Goal: Information Seeking & Learning: Learn about a topic

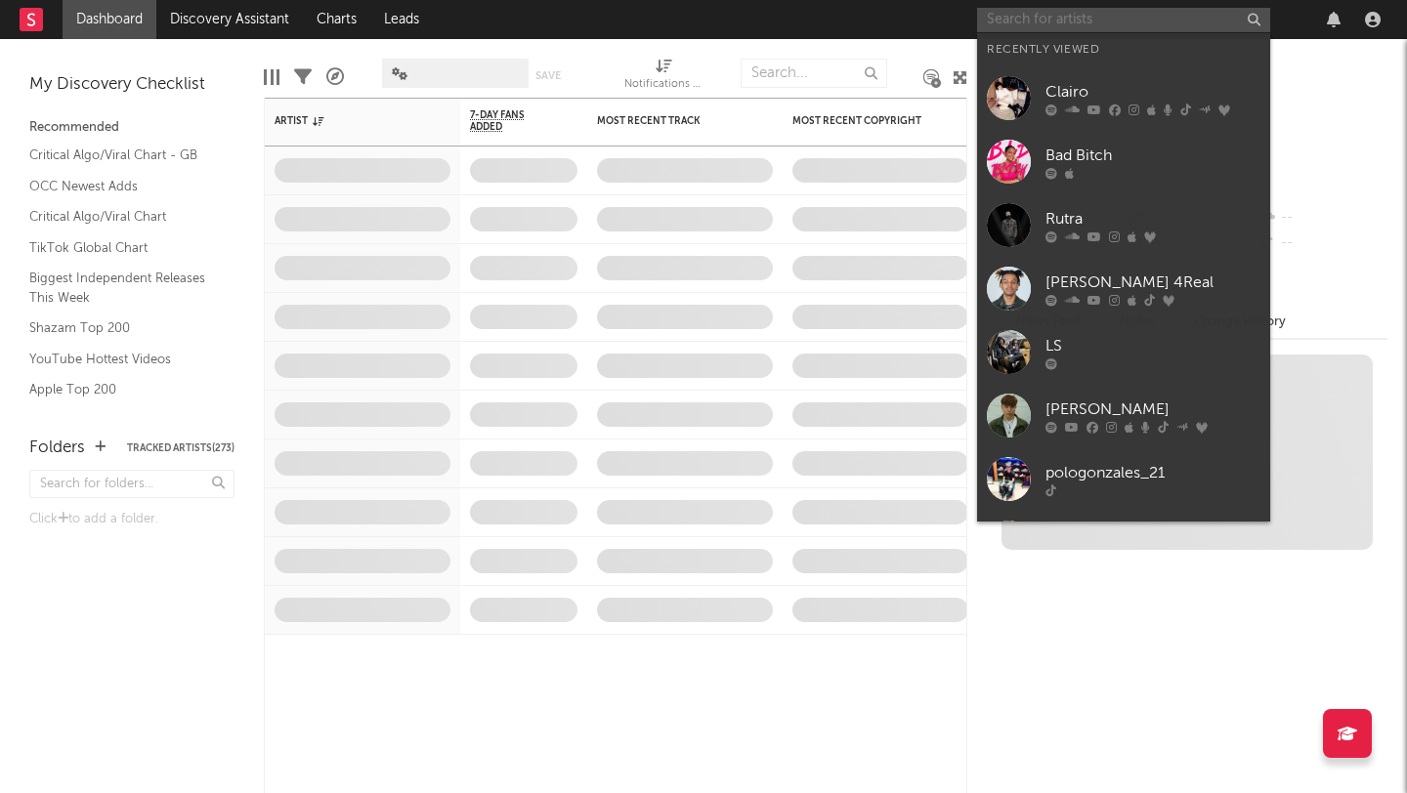
click at [1091, 23] on input "text" at bounding box center [1123, 20] width 293 height 24
type input "A"
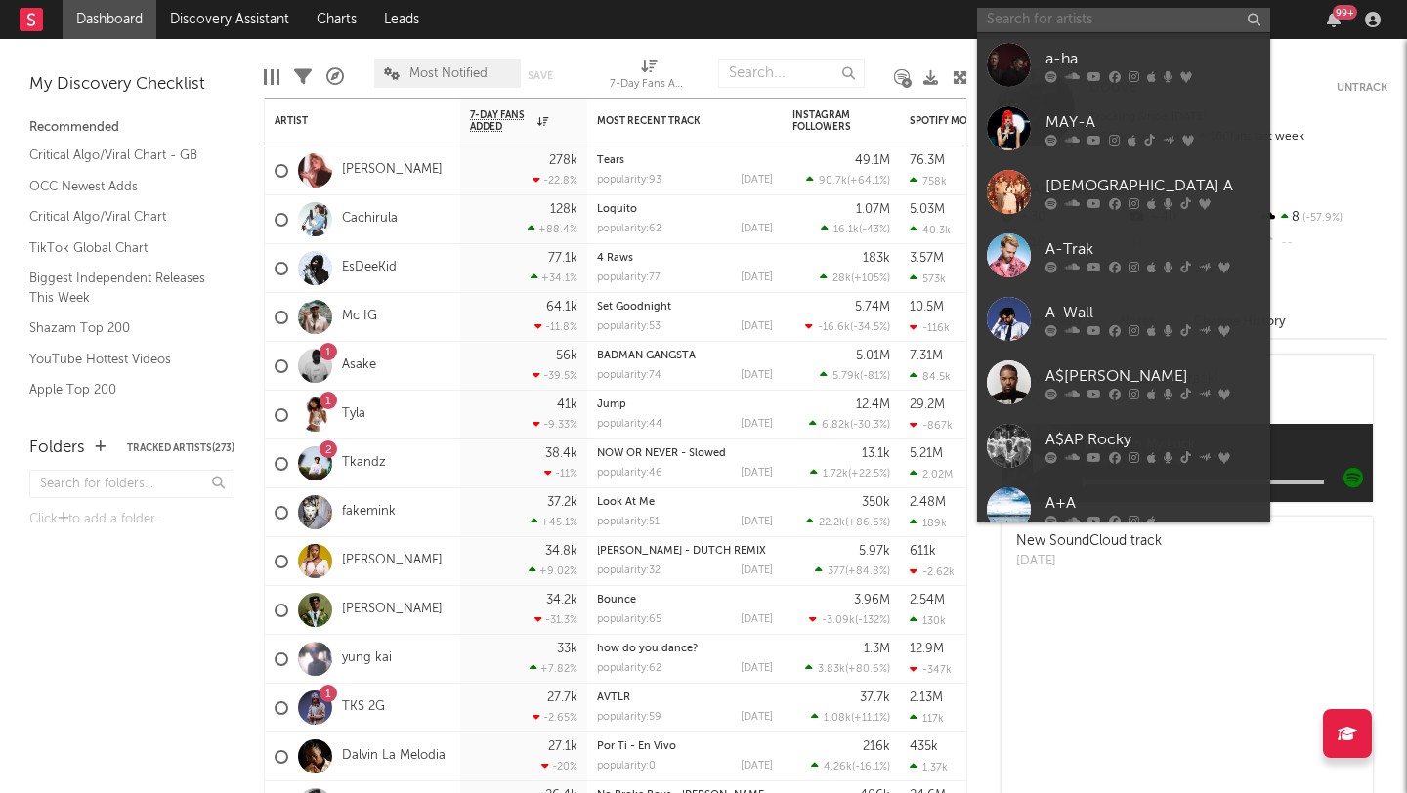
click at [1090, 24] on input "text" at bounding box center [1123, 20] width 293 height 24
paste input "[URL][DOMAIN_NAME]"
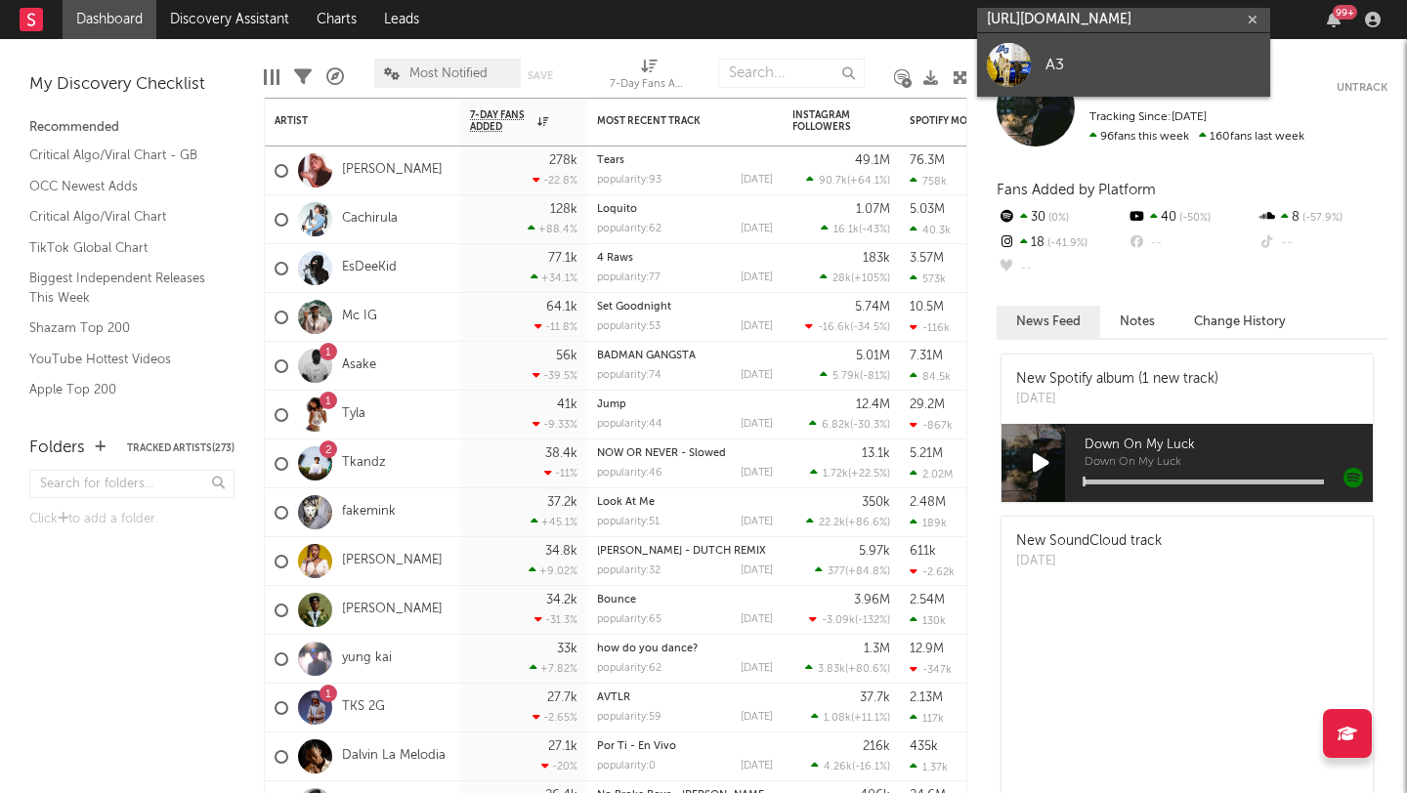
type input "[URL][DOMAIN_NAME]"
click at [1072, 52] on link "A3" at bounding box center [1123, 65] width 293 height 64
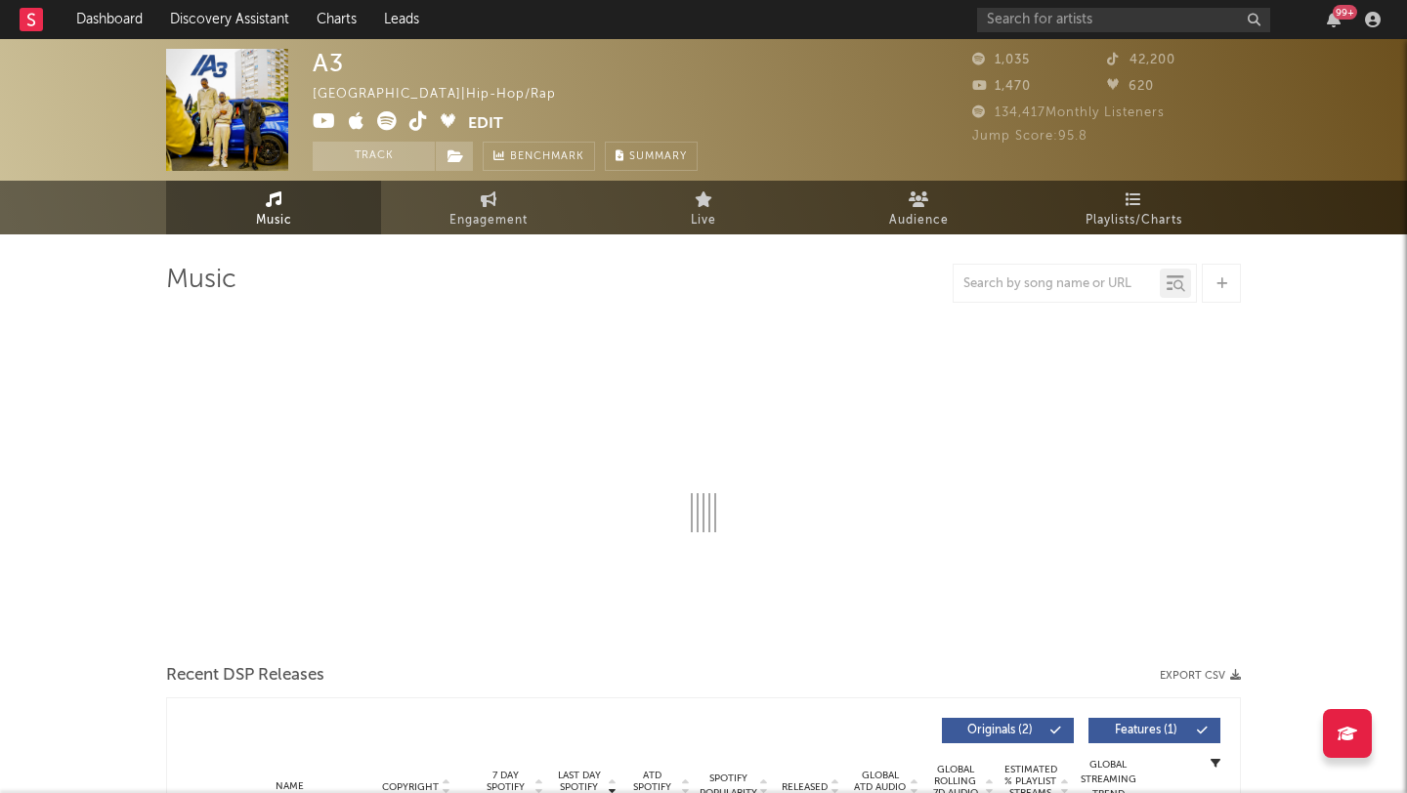
select select "1w"
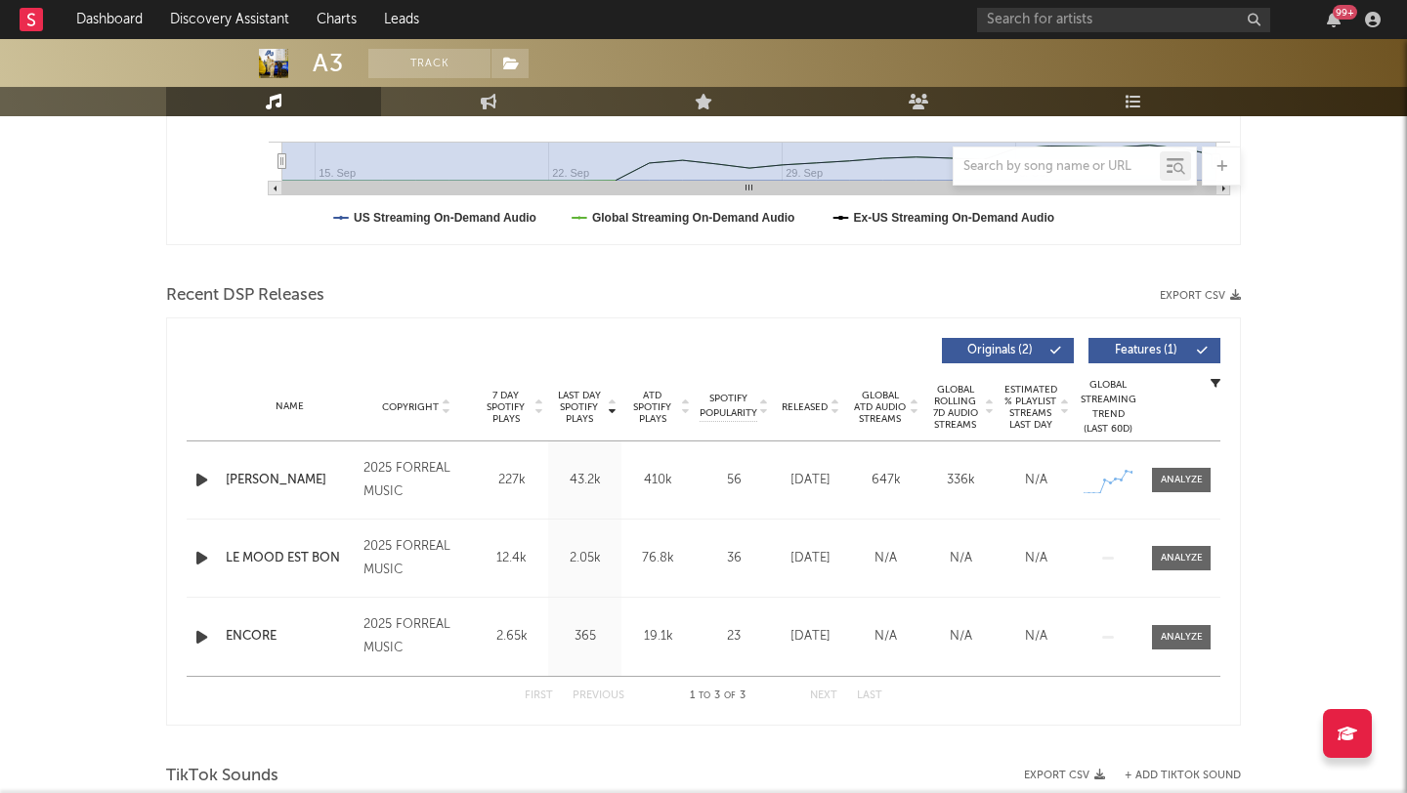
scroll to position [597, 0]
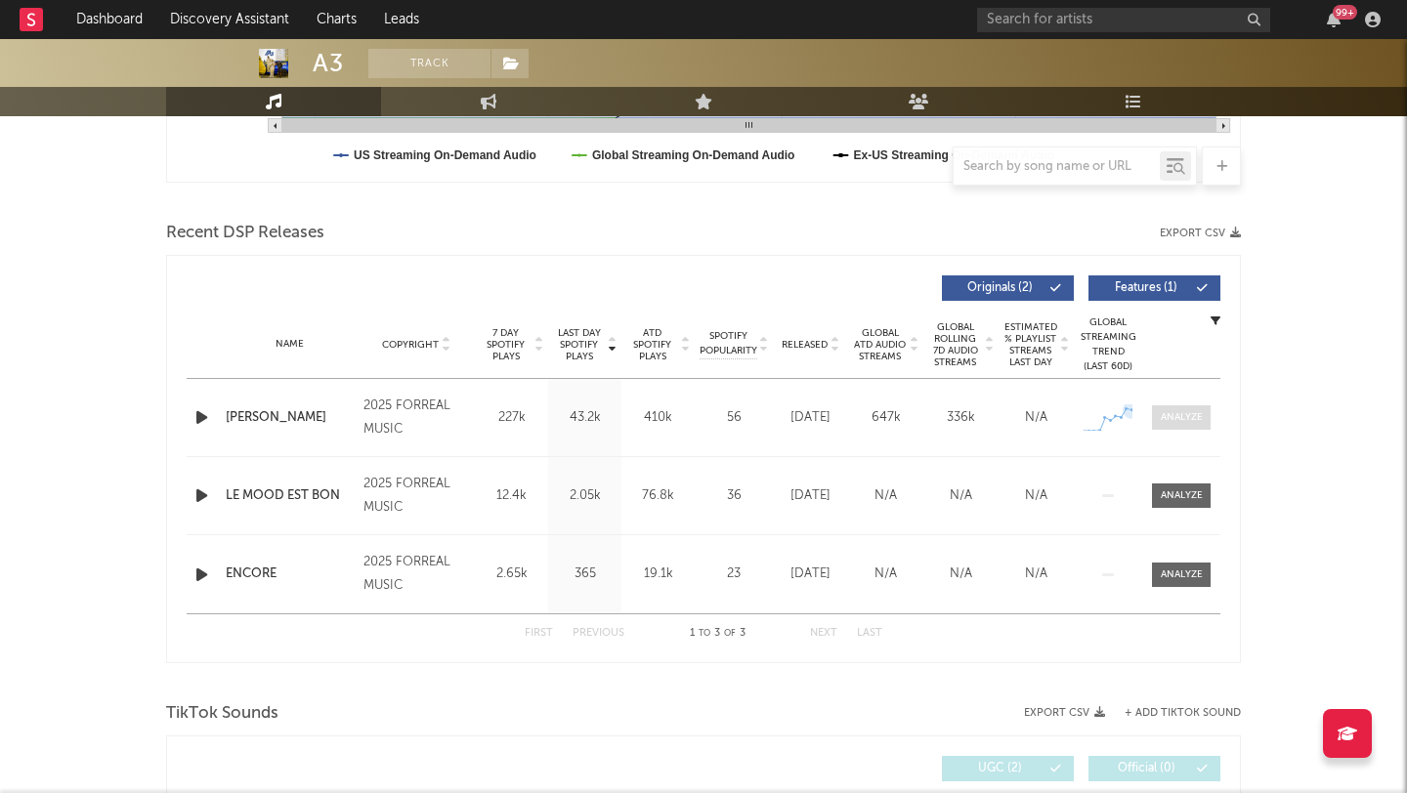
click at [1159, 412] on span at bounding box center [1181, 418] width 59 height 24
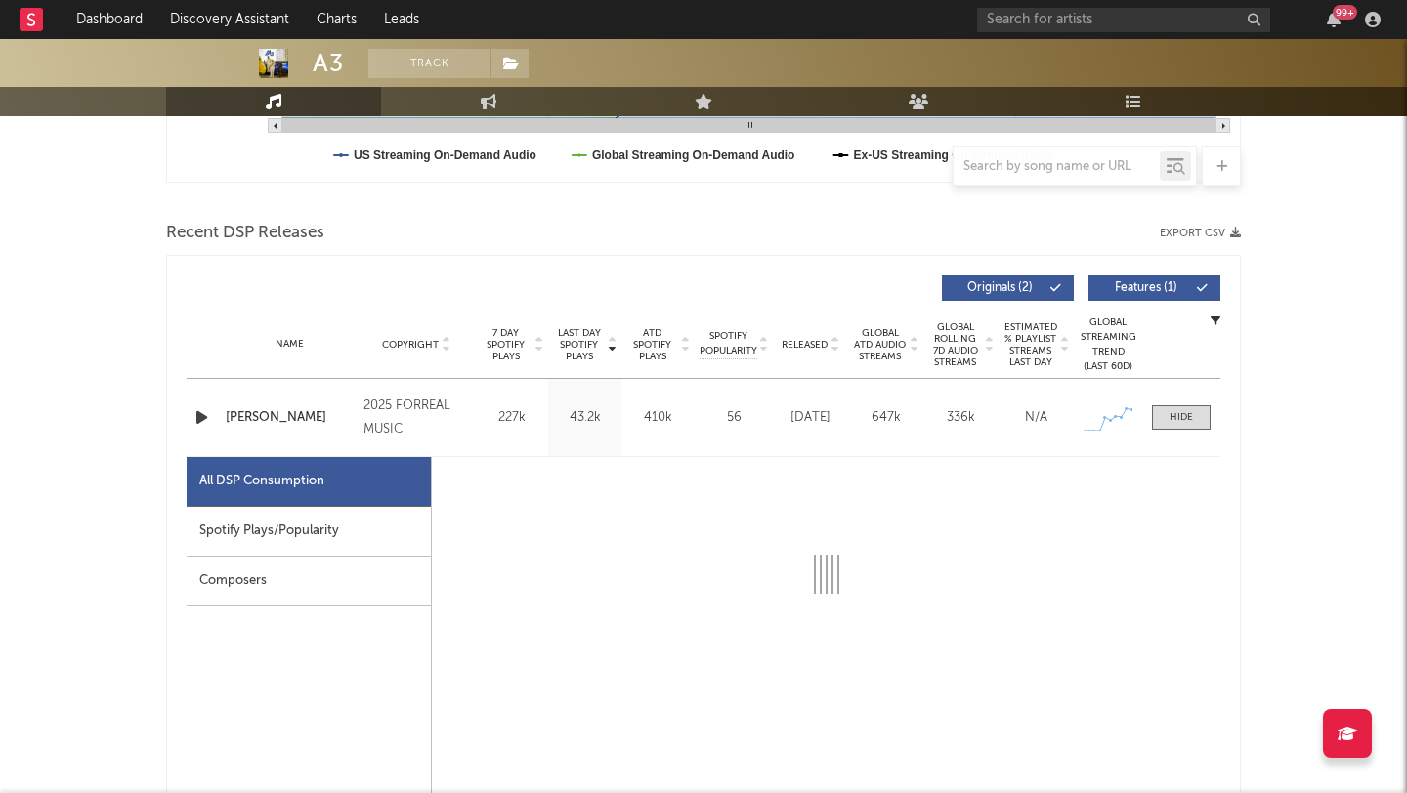
select select "1w"
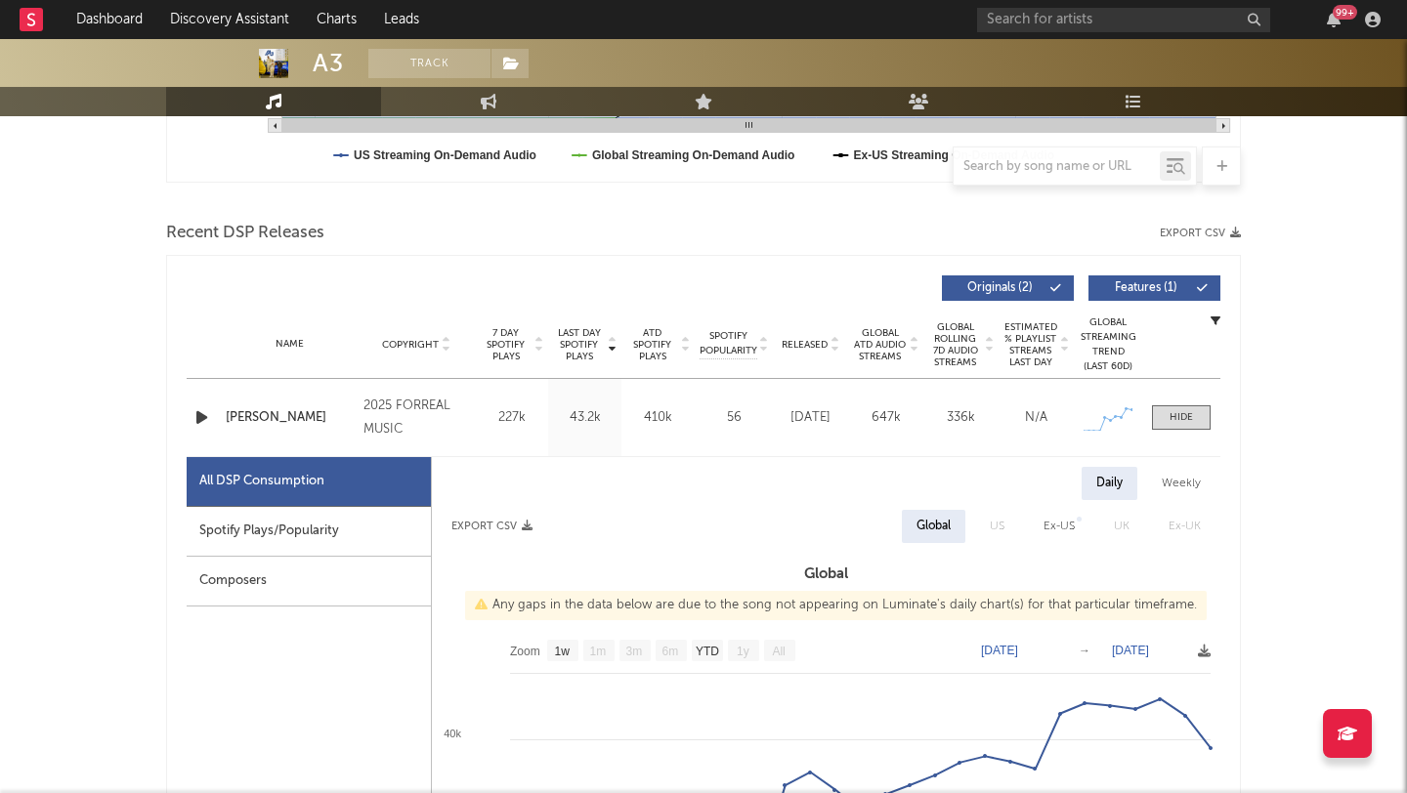
click at [294, 533] on div "Spotify Plays/Popularity" at bounding box center [309, 532] width 244 height 50
select select "1w"
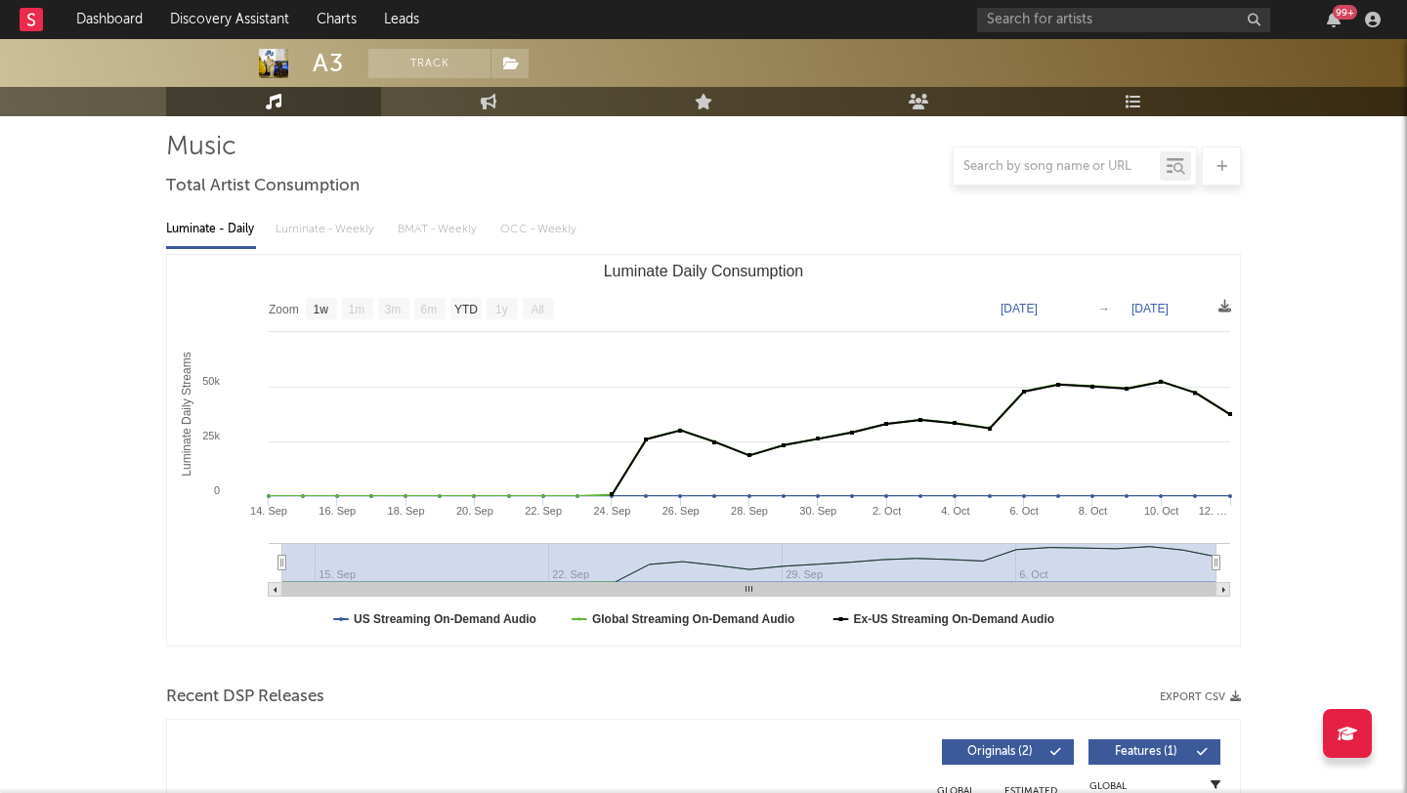
scroll to position [0, 0]
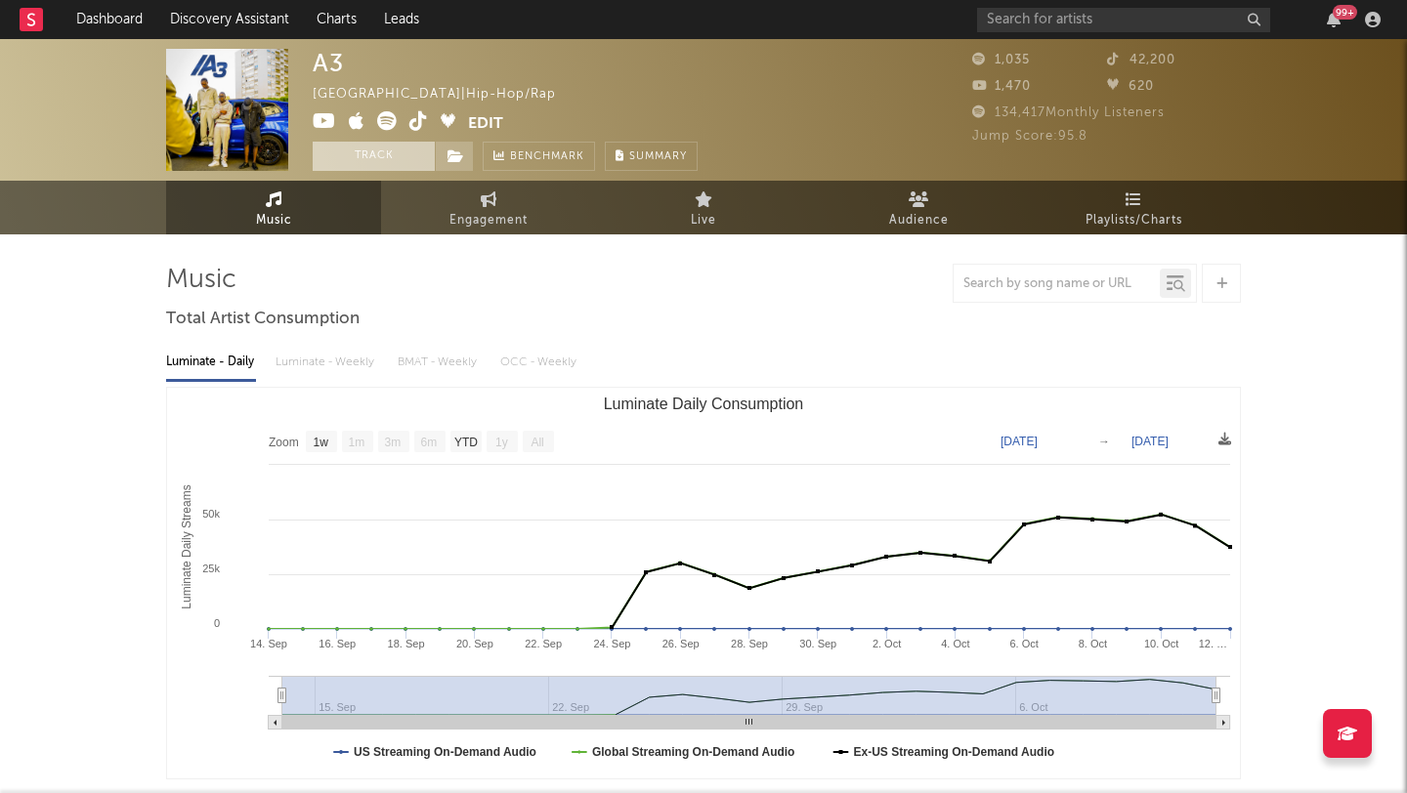
click at [341, 157] on button "Track" at bounding box center [374, 156] width 122 height 29
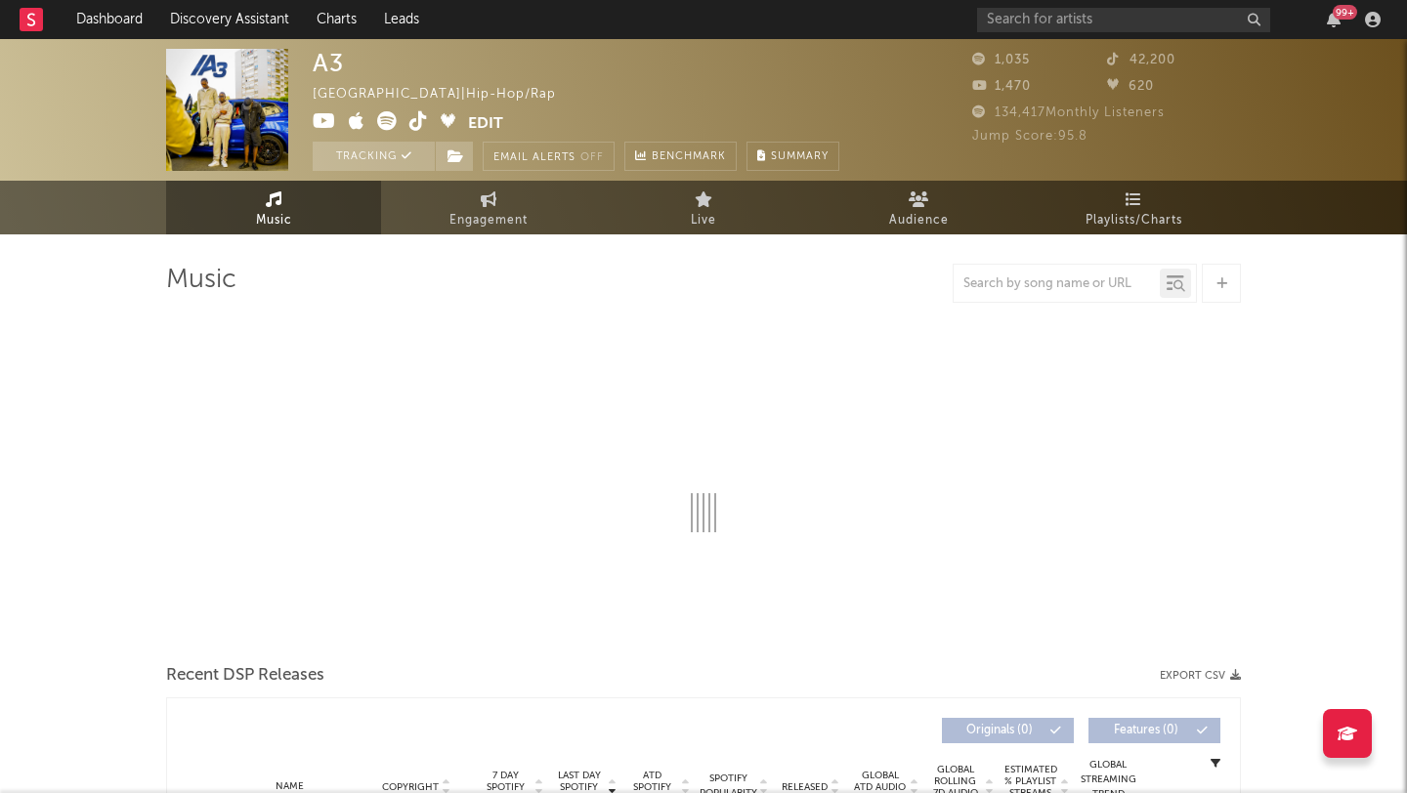
select select "1w"
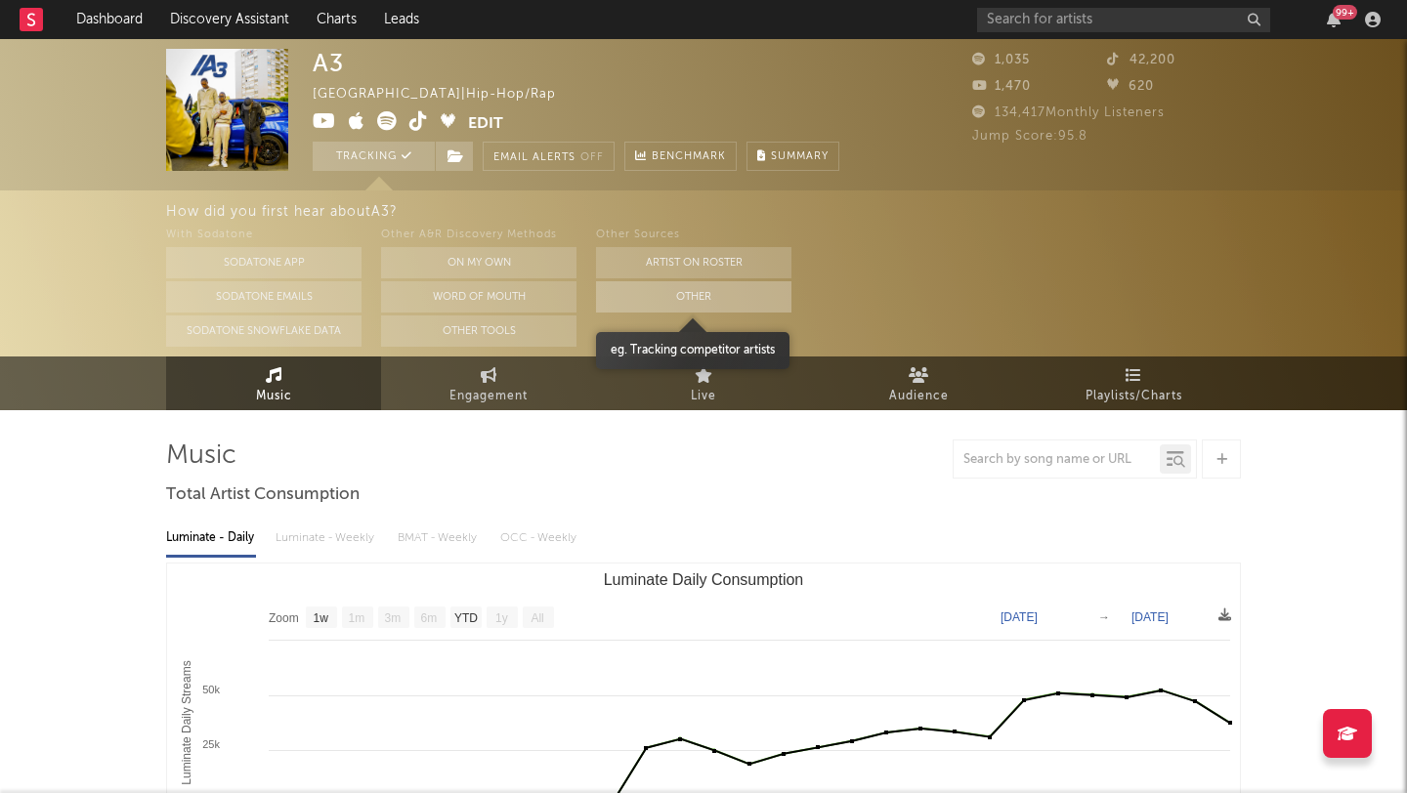
click at [691, 291] on button "Other" at bounding box center [693, 296] width 195 height 31
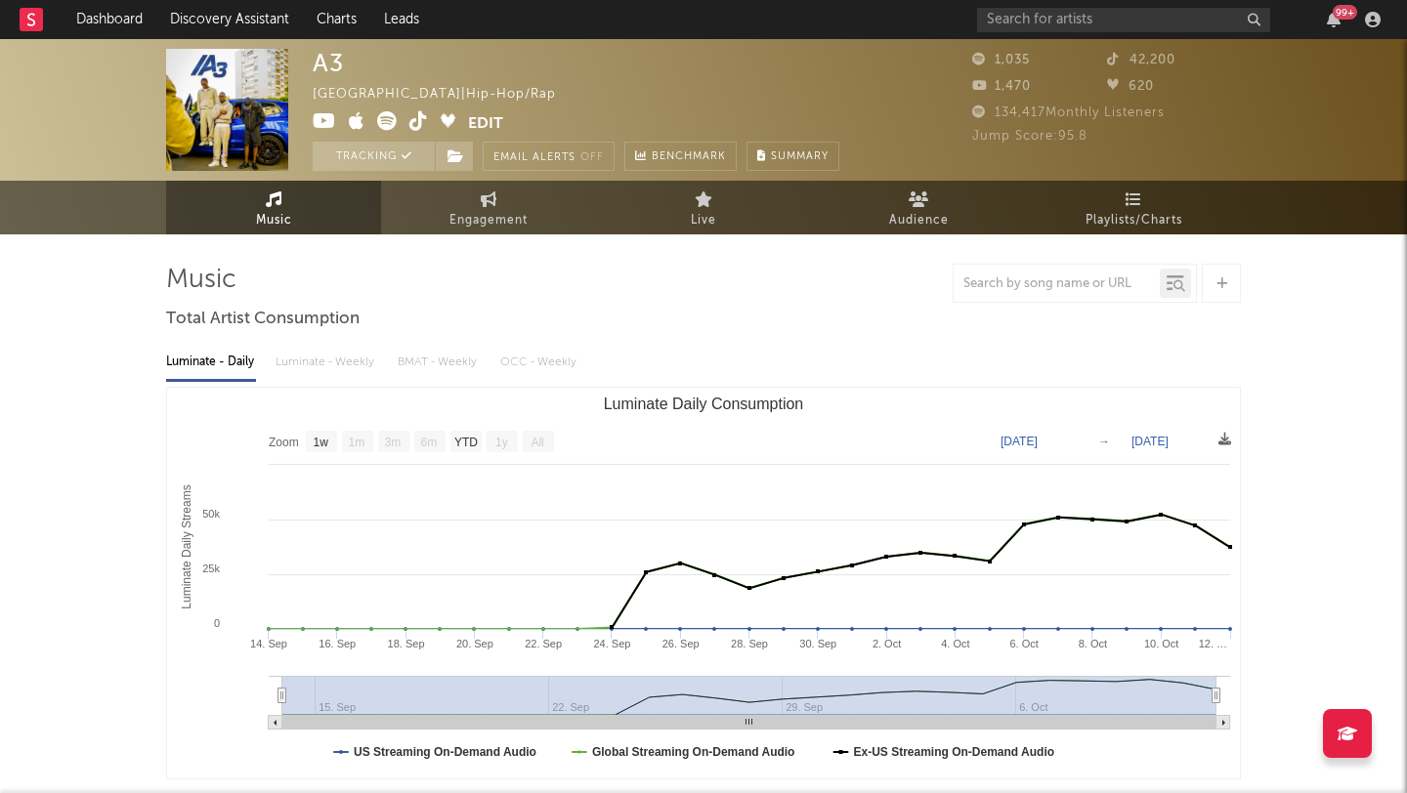
click at [419, 127] on icon at bounding box center [418, 121] width 19 height 20
